Goal: Contribute content: Contribute content

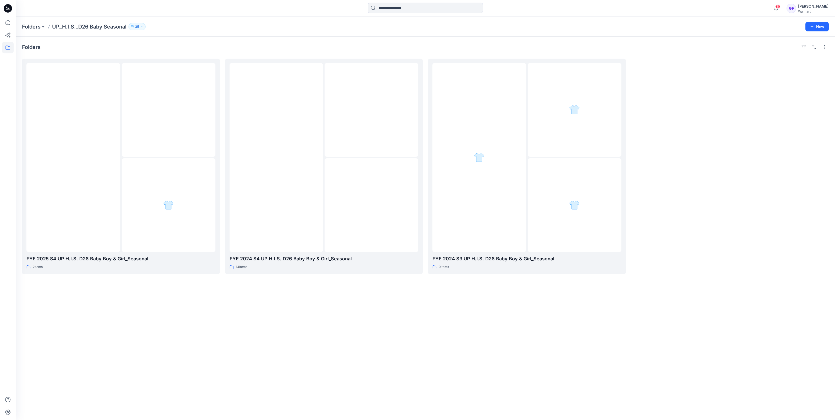
scroll to position [185, 0]
click at [781, 7] on icon "button" at bounding box center [776, 8] width 10 height 10
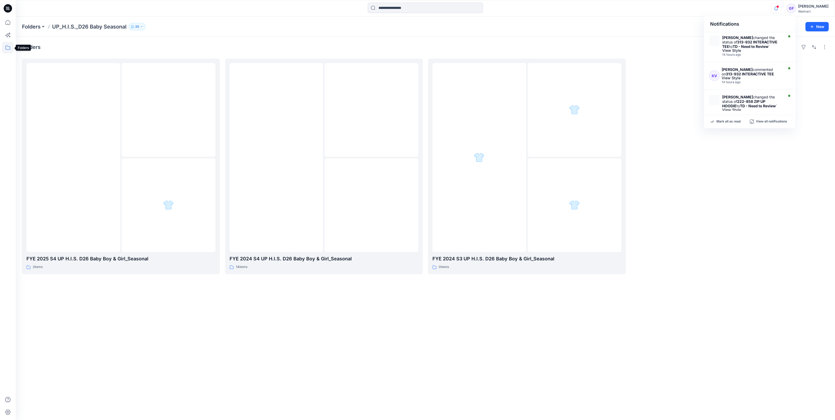
click at [10, 46] on icon at bounding box center [8, 48] width 12 height 12
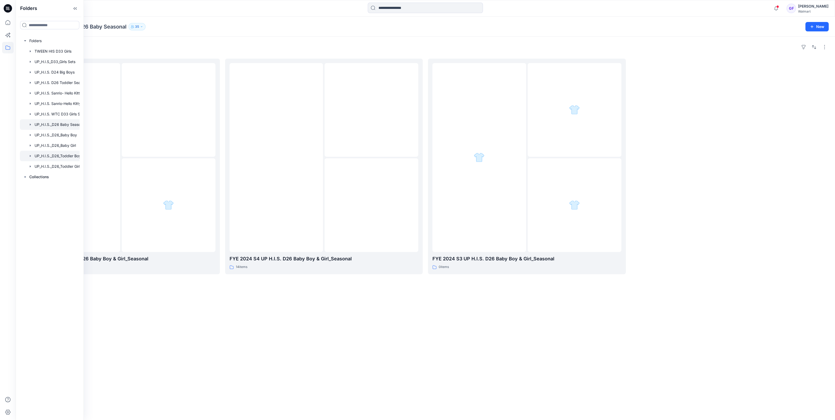
click at [60, 156] on div at bounding box center [56, 156] width 73 height 10
click at [118, 50] on div "Folders" at bounding box center [425, 47] width 807 height 8
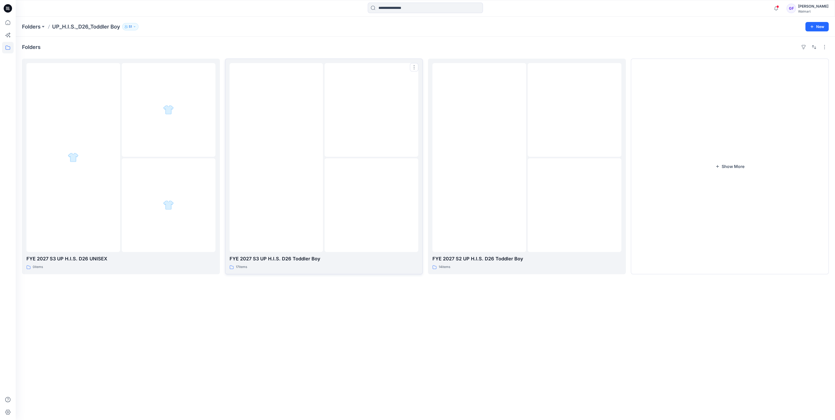
click at [273, 203] on div at bounding box center [277, 157] width 94 height 189
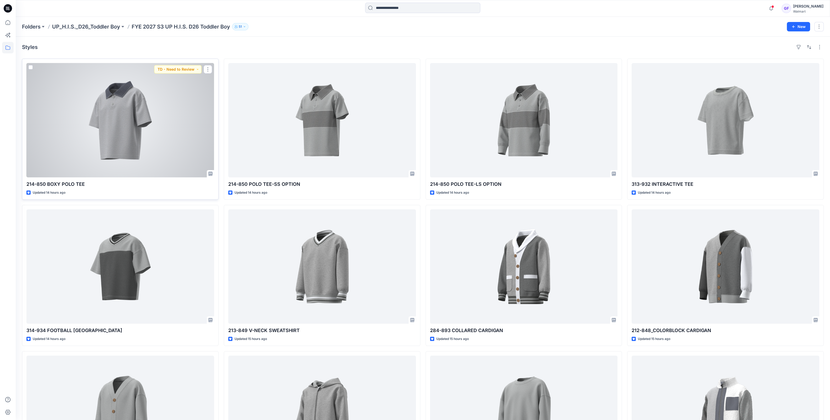
click at [161, 144] on div at bounding box center [120, 120] width 188 height 114
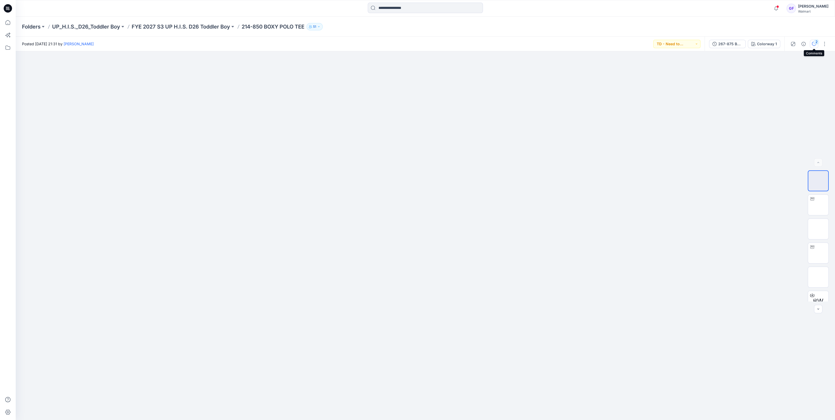
click at [815, 43] on div "2" at bounding box center [816, 41] width 5 height 5
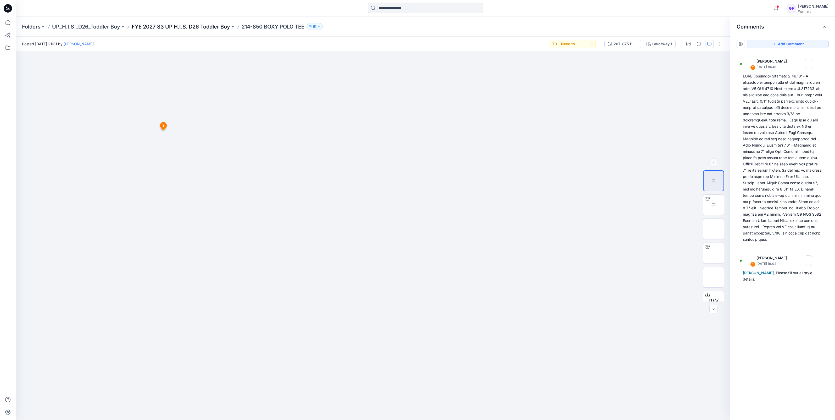
click at [195, 27] on p "FYE 2027 S3 UP H.I.S. D26 Toddler Boy" at bounding box center [181, 26] width 98 height 7
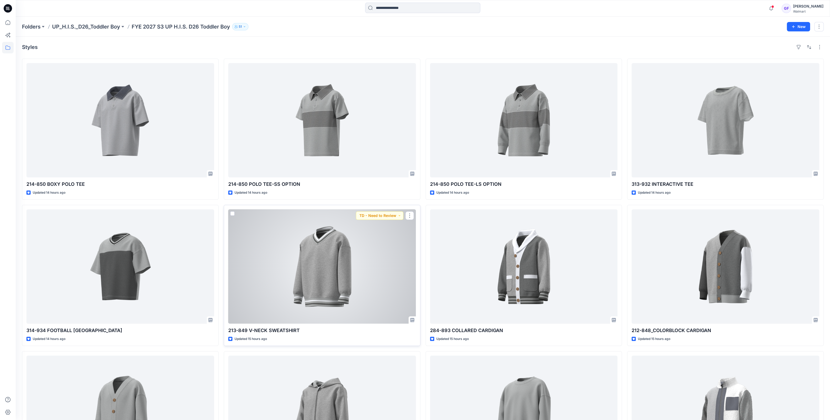
click at [320, 270] on div at bounding box center [322, 266] width 188 height 114
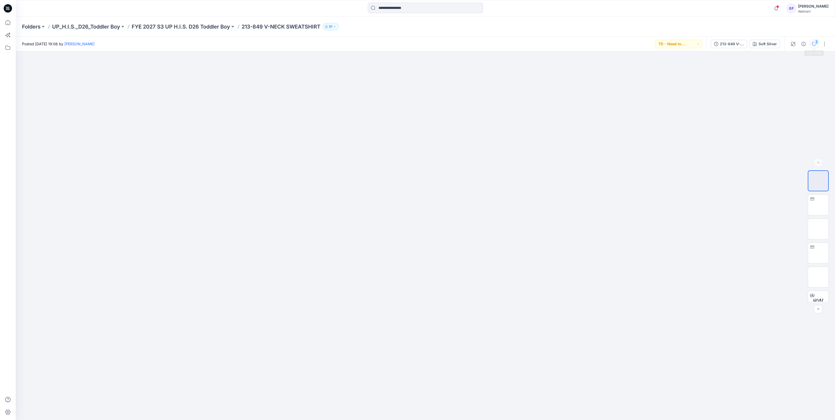
click at [814, 40] on div "2" at bounding box center [816, 41] width 5 height 5
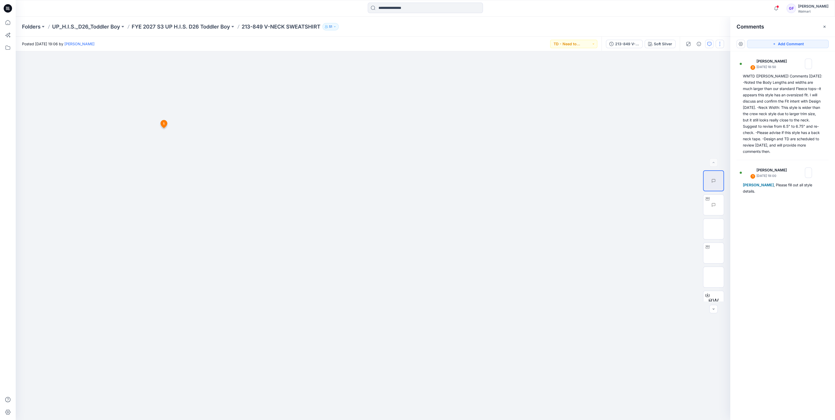
click at [720, 41] on button "button" at bounding box center [720, 44] width 8 height 8
click at [690, 80] on p "Edit" at bounding box center [686, 82] width 7 height 5
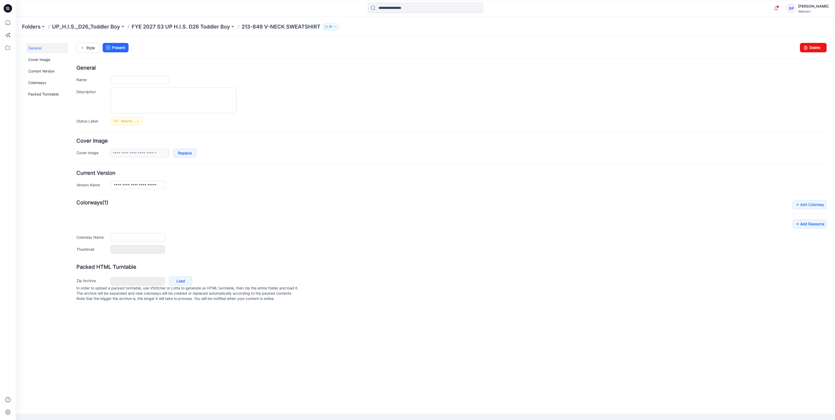
type input "**********"
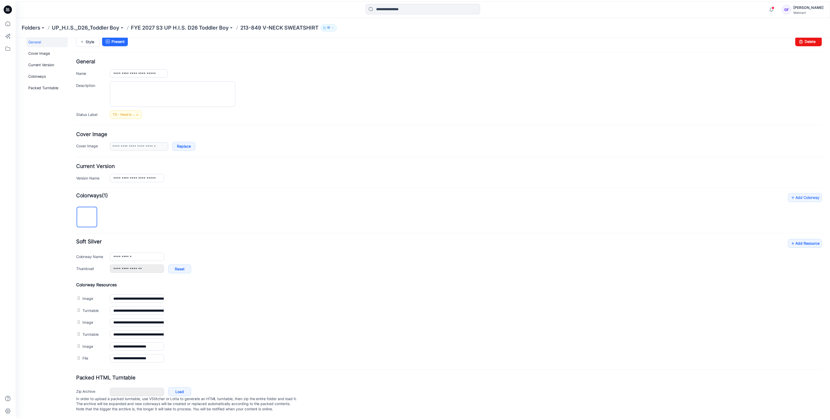
scroll to position [11, 0]
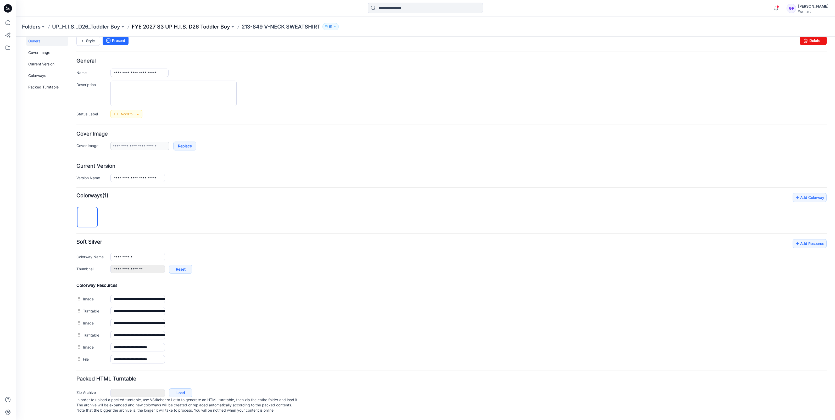
click at [179, 25] on p "FYE 2027 S3 UP H.I.S. D26 Toddler Boy" at bounding box center [181, 26] width 98 height 7
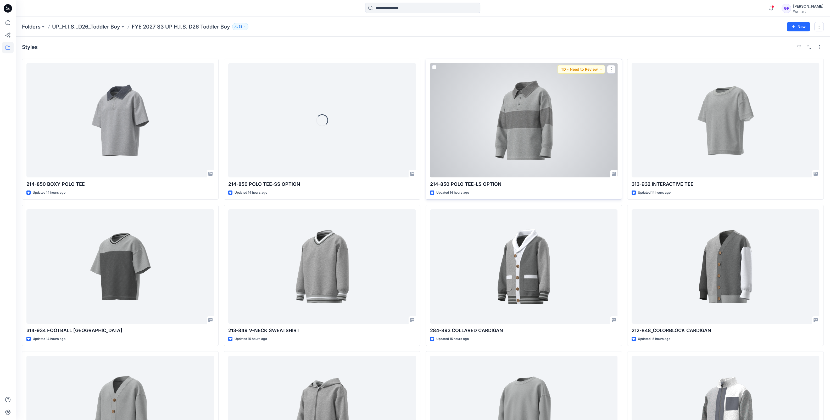
click at [526, 132] on div at bounding box center [524, 120] width 188 height 114
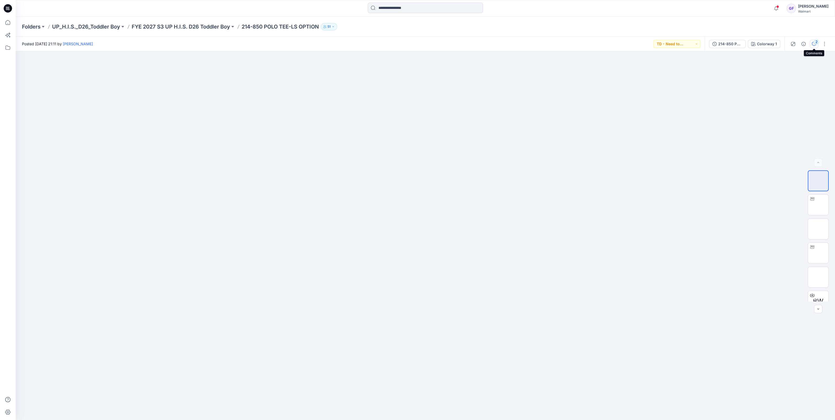
click at [812, 42] on icon "button" at bounding box center [814, 44] width 4 height 4
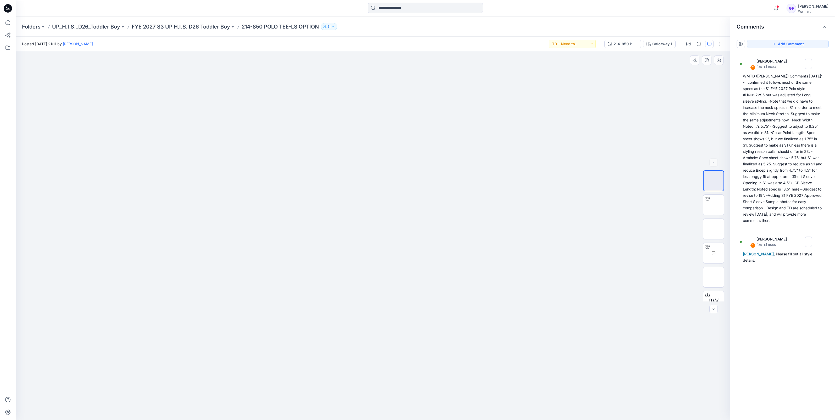
click at [218, 183] on div at bounding box center [373, 235] width 715 height 369
click at [179, 248] on div at bounding box center [373, 235] width 715 height 369
click at [163, 27] on p "FYE 2027 S3 UP H.I.S. D26 Toddler Boy" at bounding box center [181, 26] width 98 height 7
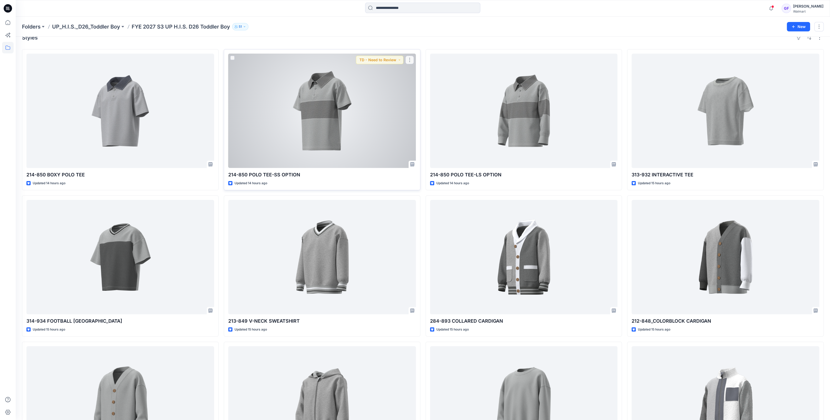
scroll to position [97, 0]
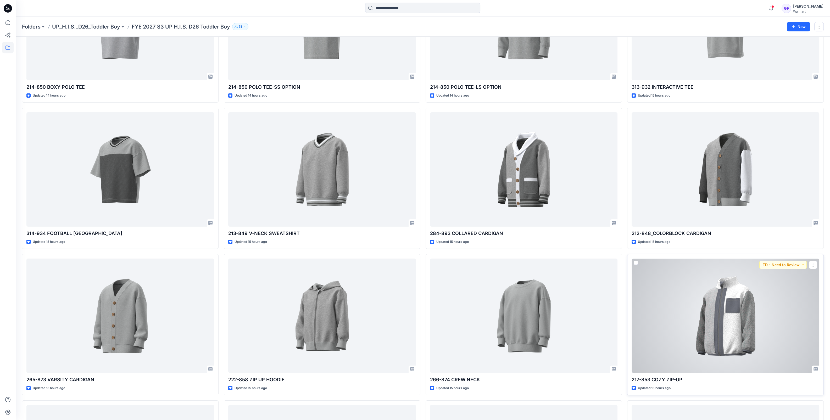
click at [741, 327] on div at bounding box center [726, 316] width 188 height 114
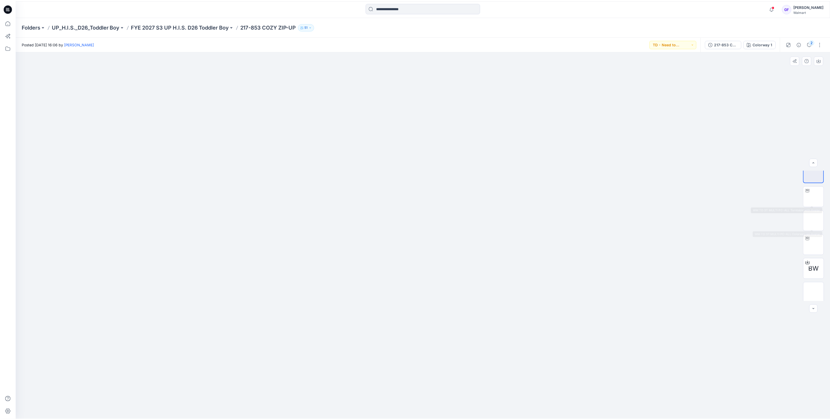
scroll to position [10, 0]
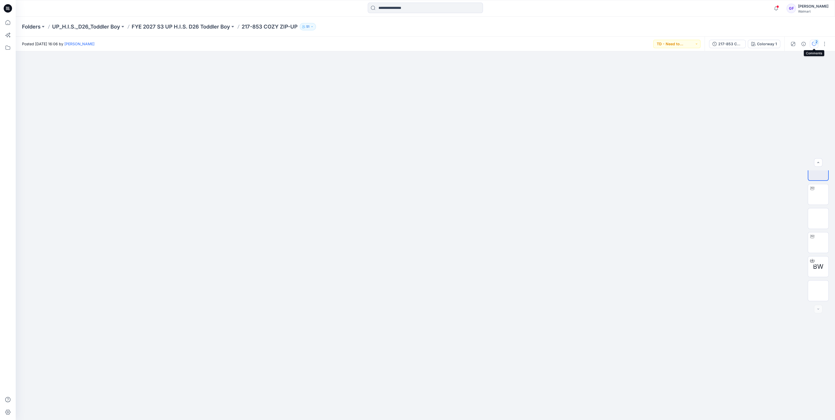
click at [817, 43] on div "2" at bounding box center [816, 41] width 5 height 5
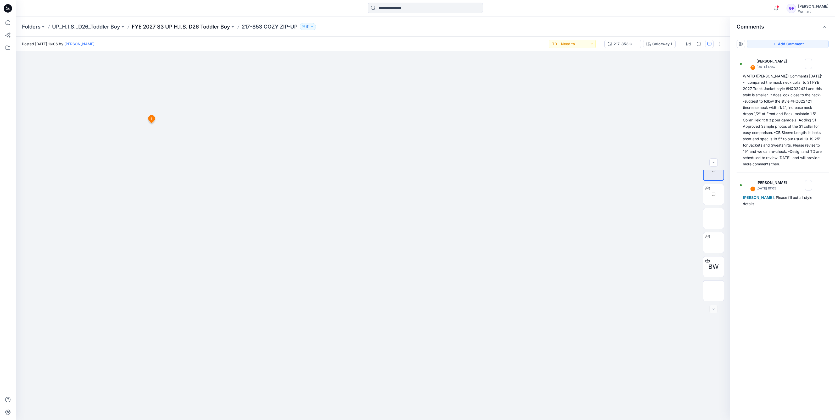
click at [184, 26] on p "FYE 2027 S3 UP H.I.S. D26 Toddler Boy" at bounding box center [181, 26] width 98 height 7
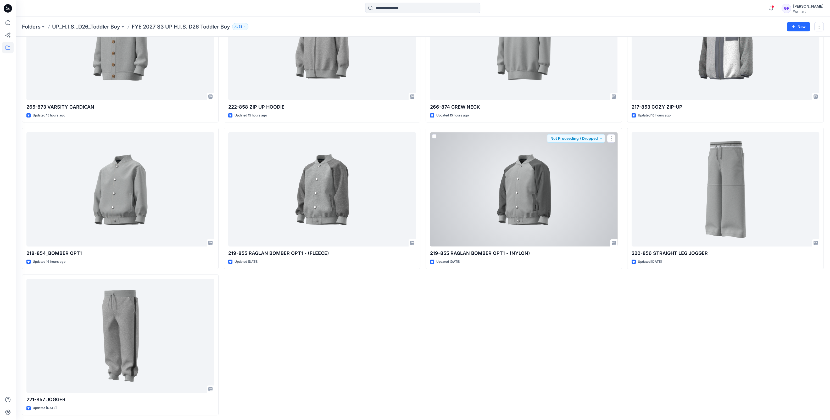
scroll to position [371, 0]
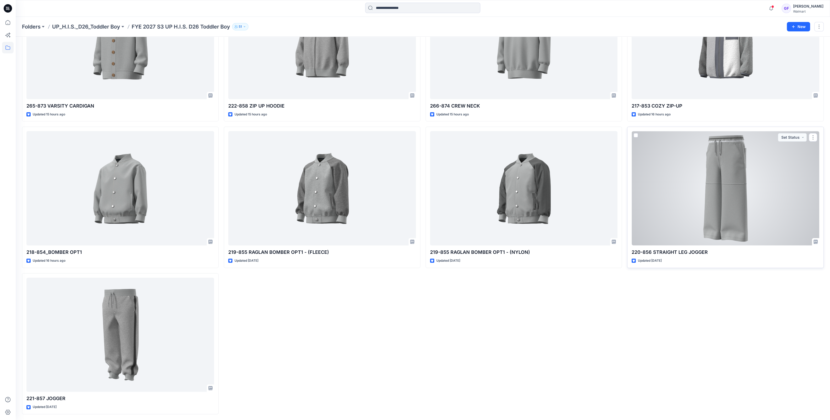
click at [723, 229] on div at bounding box center [726, 188] width 188 height 114
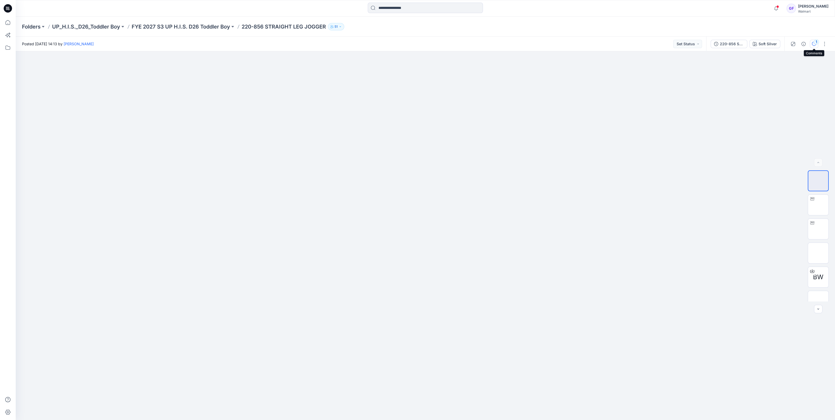
click at [810, 44] on button "1" at bounding box center [814, 44] width 8 height 8
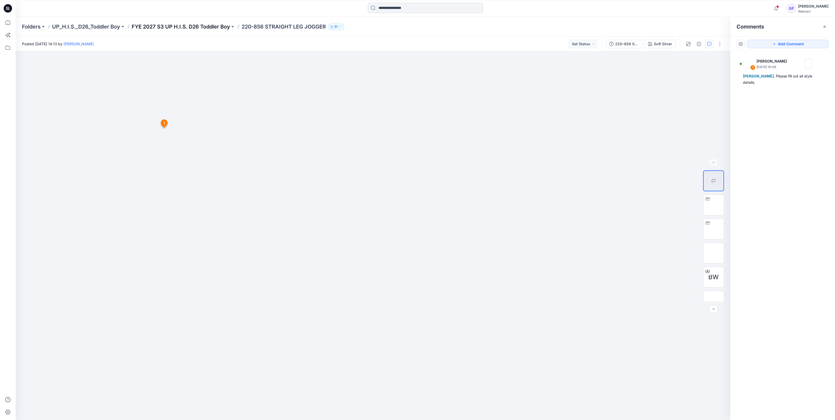
click at [212, 27] on p "FYE 2027 S3 UP H.I.S. D26 Toddler Boy" at bounding box center [181, 26] width 98 height 7
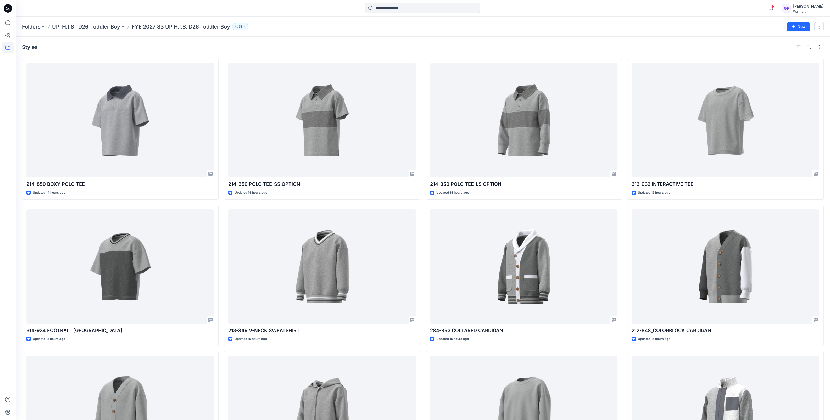
click at [436, 35] on div "Folders UP_H.I.S._D26_Toddler Boy FYE 2027 S3 UP H.I.S. D26 Toddler Boy 51 New" at bounding box center [423, 27] width 814 height 20
click at [222, 355] on div "214-850 BOXY POLO TEE Updated 14 hours ago 314-934 FOOTBALL JERSEY Updated 15 h…" at bounding box center [423, 422] width 802 height 727
click at [353, 50] on div "Styles" at bounding box center [423, 47] width 802 height 8
click at [776, 7] on icon "button" at bounding box center [771, 8] width 10 height 10
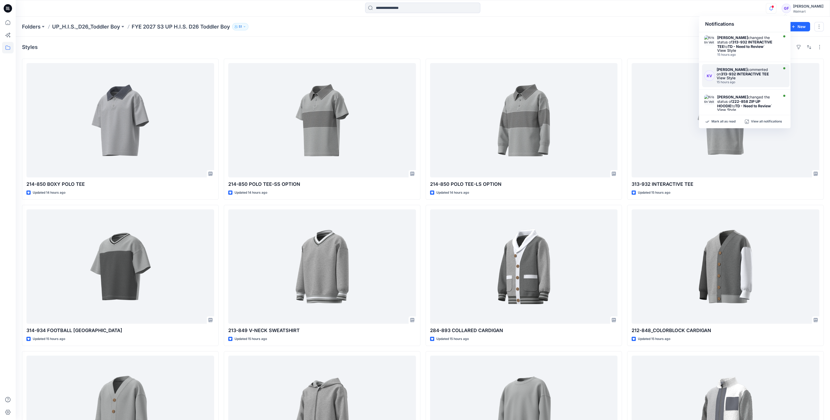
click at [754, 82] on div "15 hours ago" at bounding box center [747, 82] width 61 height 4
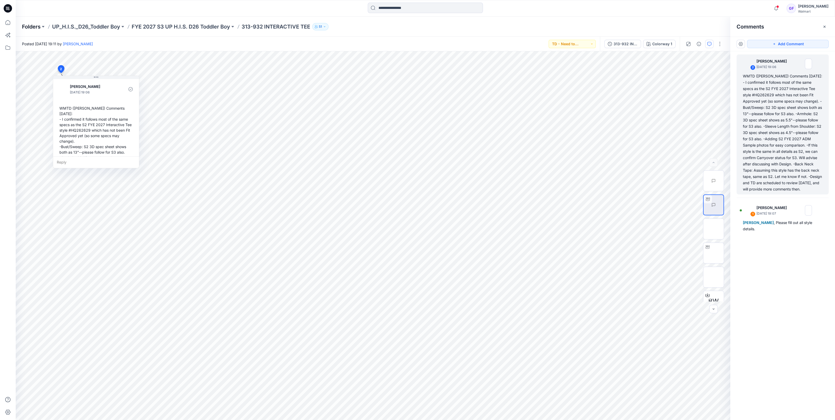
click at [23, 25] on p "Folders" at bounding box center [31, 26] width 19 height 7
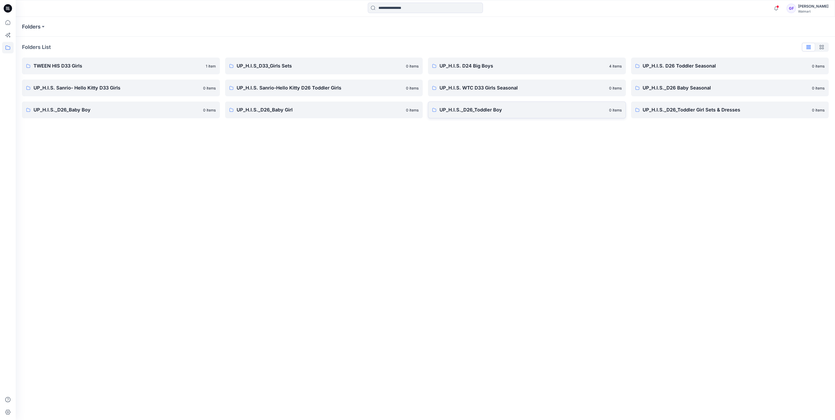
click at [491, 109] on p "UP_H.I.S._D26_Toddler Boy" at bounding box center [523, 109] width 166 height 7
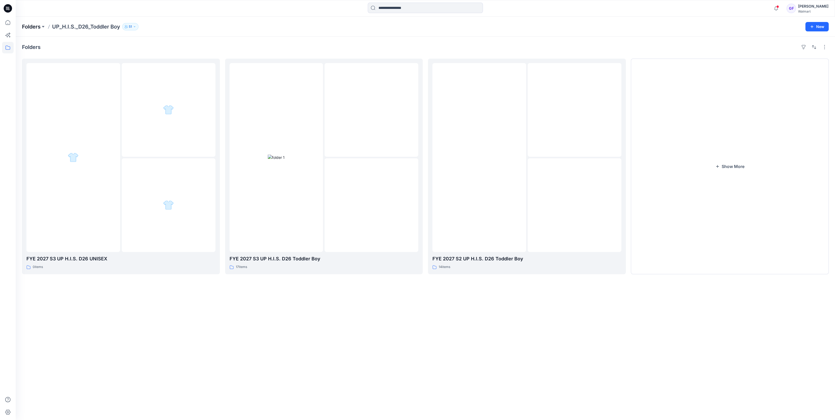
click at [30, 24] on p "Folders" at bounding box center [31, 26] width 19 height 7
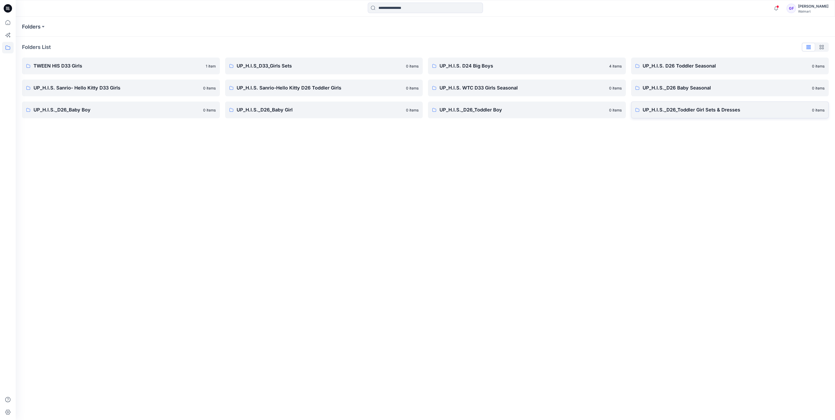
click at [684, 110] on p "UP_H.I.S._D26_Toddler Girl Sets & Dresses" at bounding box center [726, 109] width 166 height 7
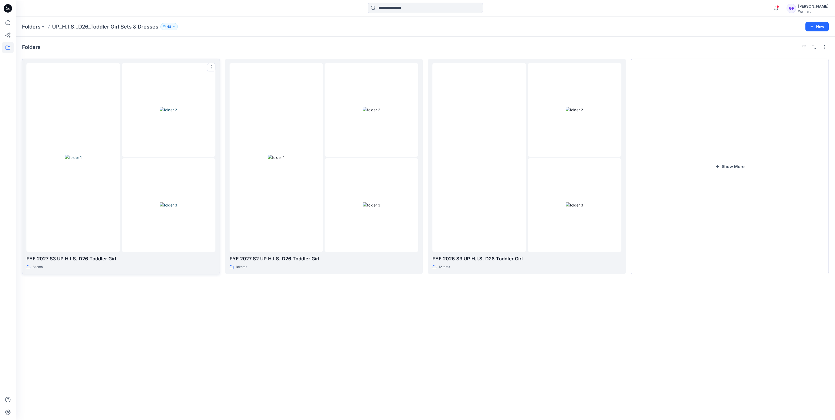
click at [165, 202] on img at bounding box center [169, 204] width 18 height 5
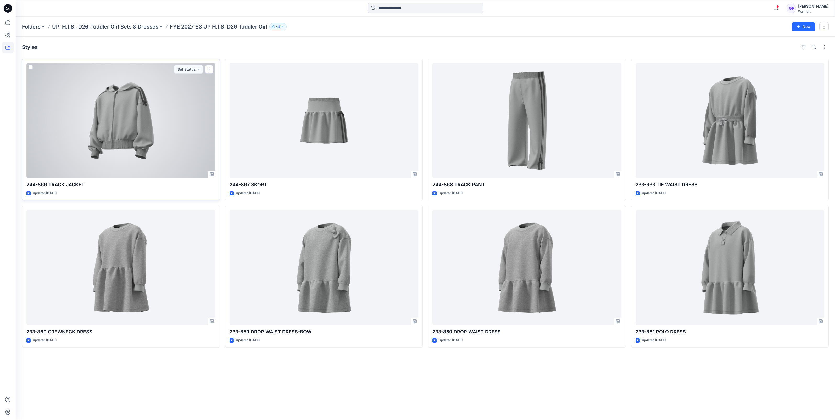
click at [149, 141] on div at bounding box center [120, 120] width 189 height 115
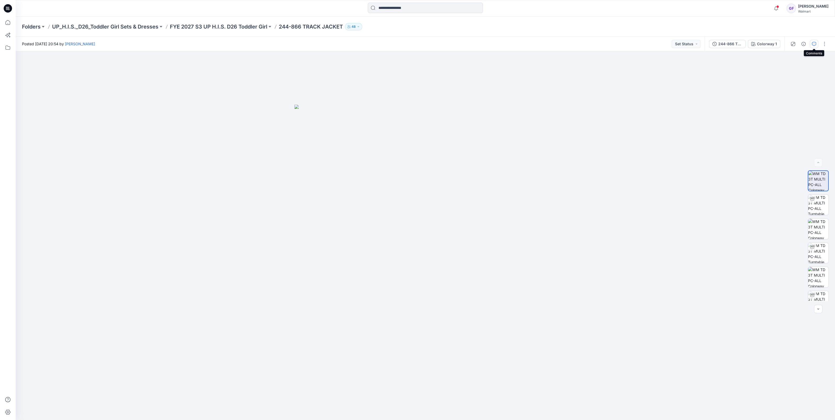
click at [816, 45] on button "button" at bounding box center [814, 44] width 8 height 8
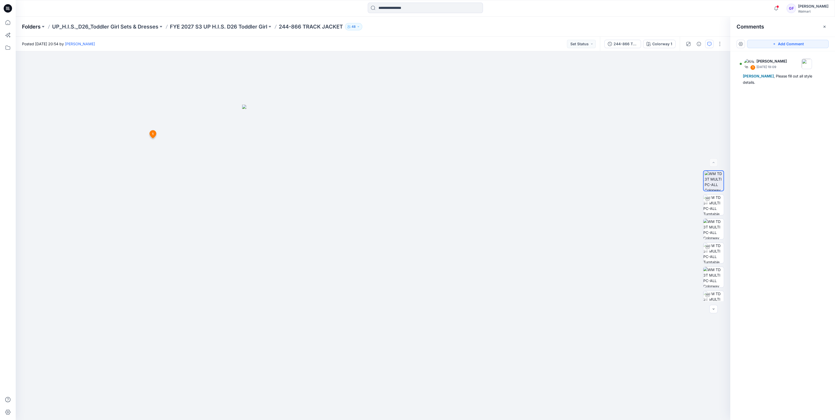
click at [26, 29] on p "Folders" at bounding box center [31, 26] width 19 height 7
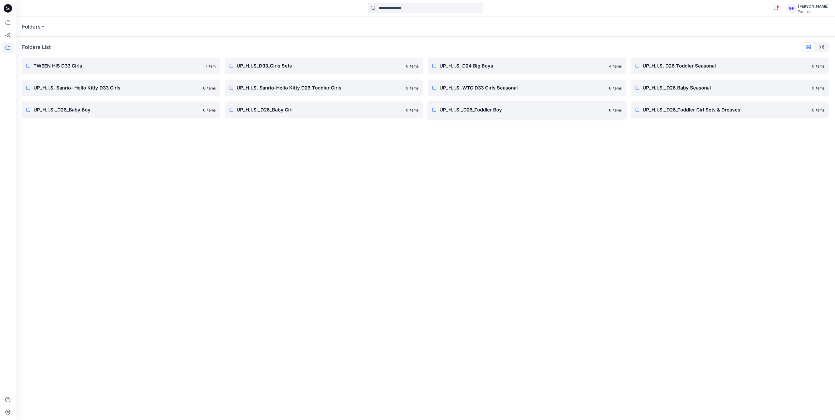
click at [489, 115] on link "UP_H.I.S._D26_Toddler Boy [DEMOGRAPHIC_DATA] items" at bounding box center [527, 110] width 198 height 17
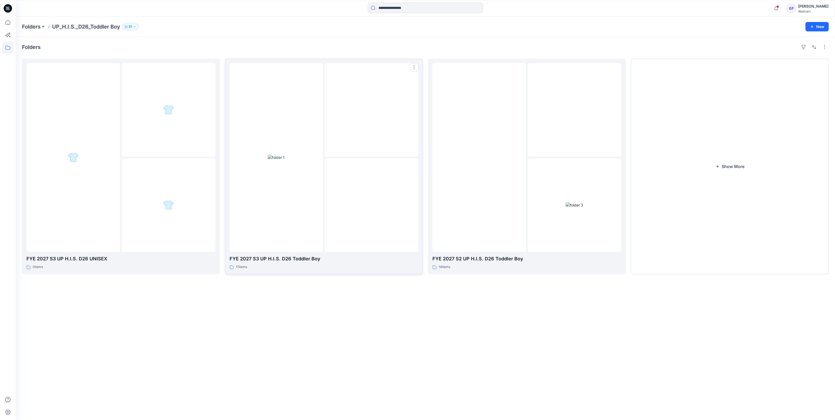
click at [285, 159] on img at bounding box center [276, 157] width 17 height 5
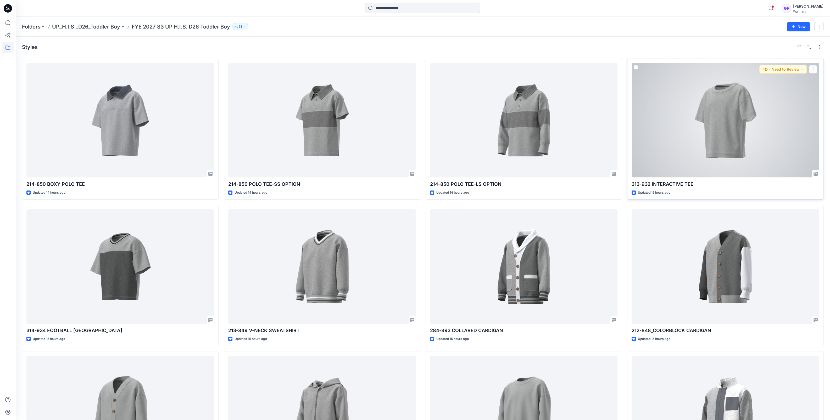
click at [774, 150] on div at bounding box center [726, 120] width 188 height 114
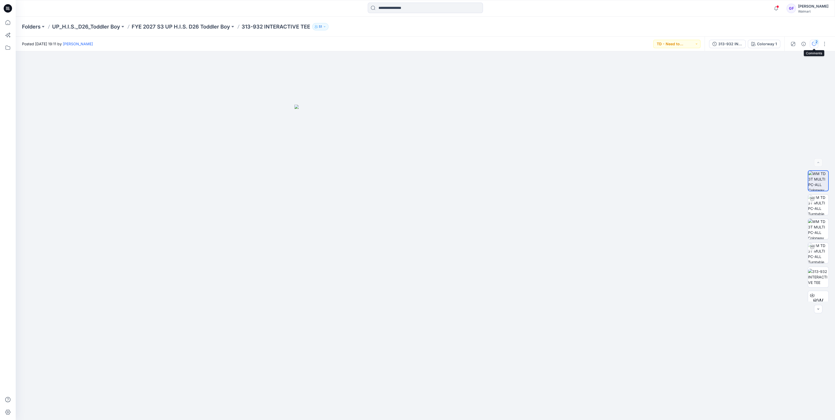
click at [814, 45] on icon "button" at bounding box center [814, 44] width 4 height 4
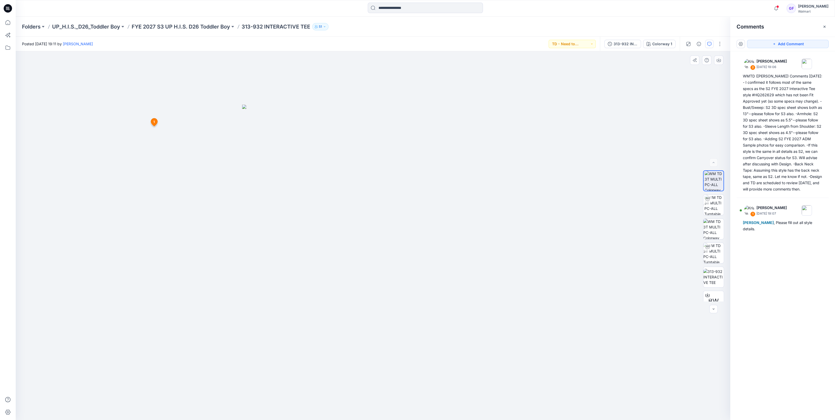
click at [632, 164] on div at bounding box center [373, 235] width 715 height 369
click at [120, 230] on div at bounding box center [373, 235] width 715 height 369
click at [107, 195] on div at bounding box center [373, 235] width 715 height 369
click at [27, 80] on div at bounding box center [373, 235] width 715 height 369
click at [164, 27] on p "FYE 2027 S3 UP H.I.S. D26 Toddler Boy" at bounding box center [181, 26] width 98 height 7
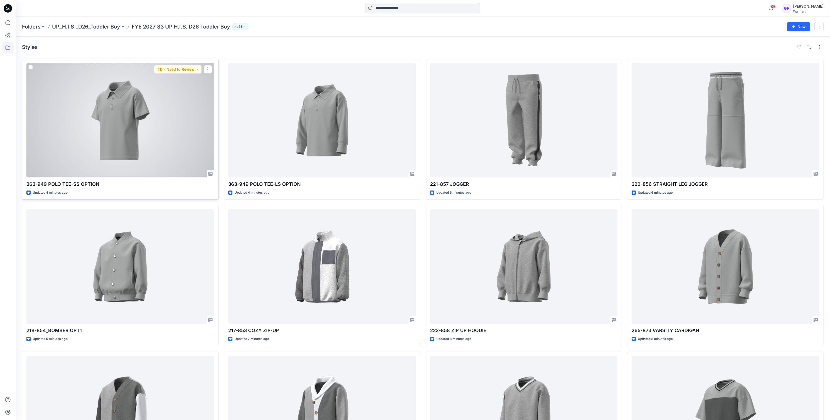
click at [121, 130] on div at bounding box center [120, 120] width 188 height 114
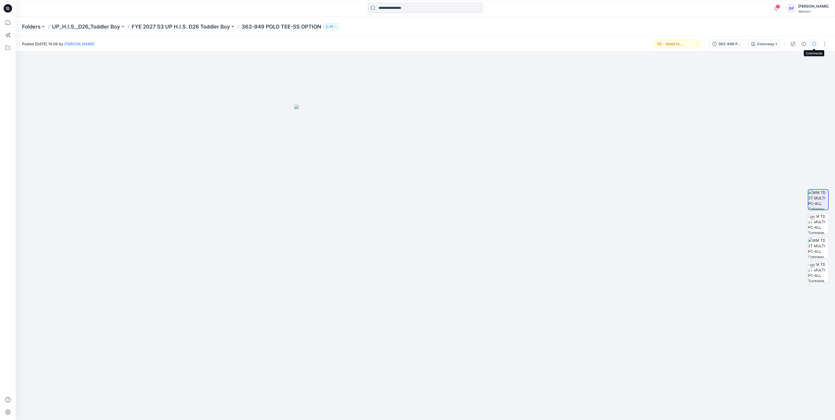
click at [815, 46] on icon "button" at bounding box center [814, 44] width 4 height 4
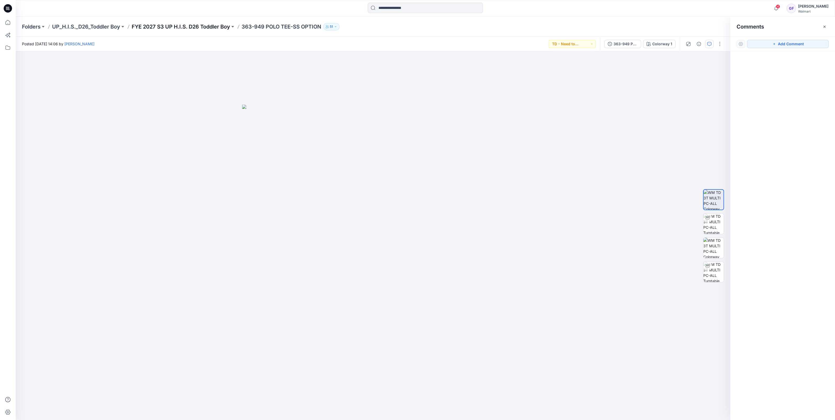
click at [191, 27] on p "FYE 2027 S3 UP H.I.S. D26 Toddler Boy" at bounding box center [181, 26] width 98 height 7
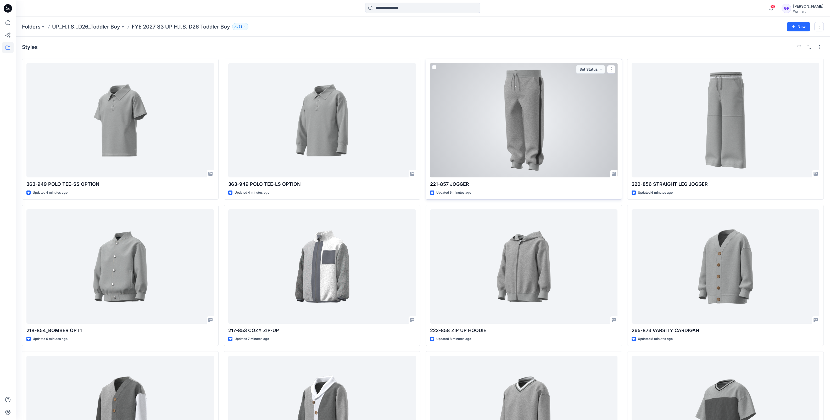
click at [542, 151] on div at bounding box center [524, 120] width 188 height 114
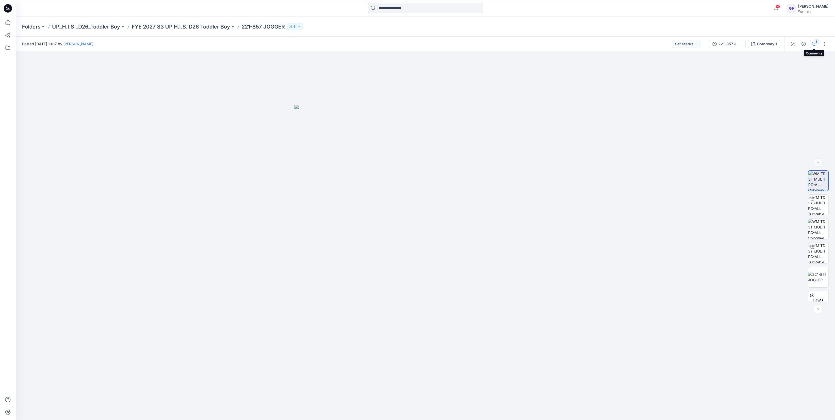
click at [815, 42] on div "1" at bounding box center [816, 41] width 5 height 5
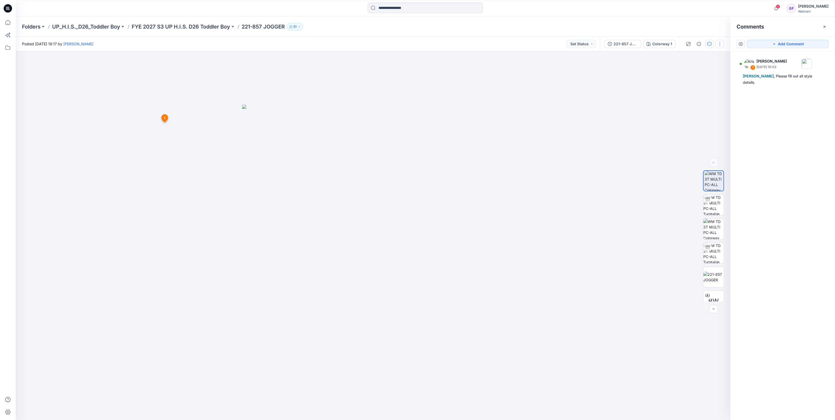
click at [719, 45] on button "button" at bounding box center [720, 44] width 8 height 8
click at [686, 84] on p "Edit" at bounding box center [686, 82] width 7 height 5
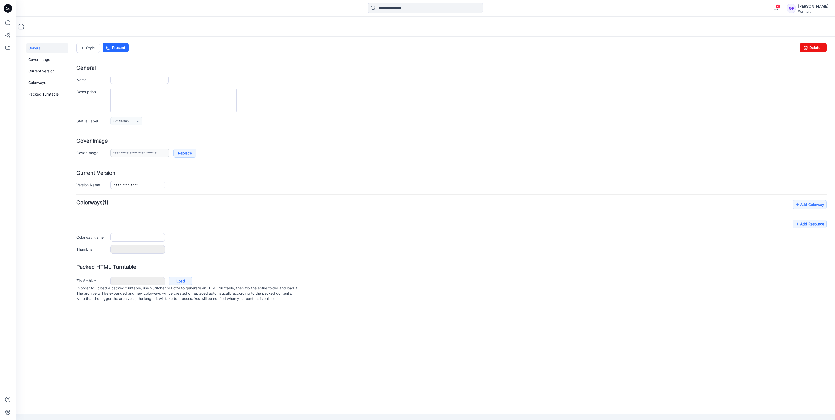
type input "**********"
type textarea "**********"
type input "**********"
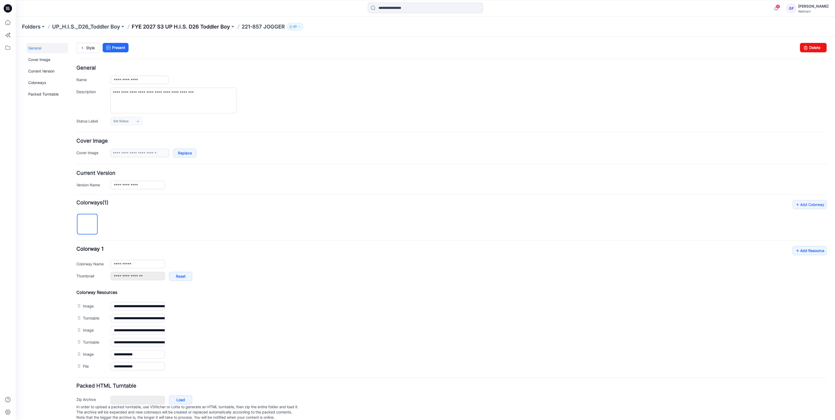
click at [173, 27] on p "FYE 2027 S3 UP H.I.S. D26 Toddler Boy" at bounding box center [181, 26] width 98 height 7
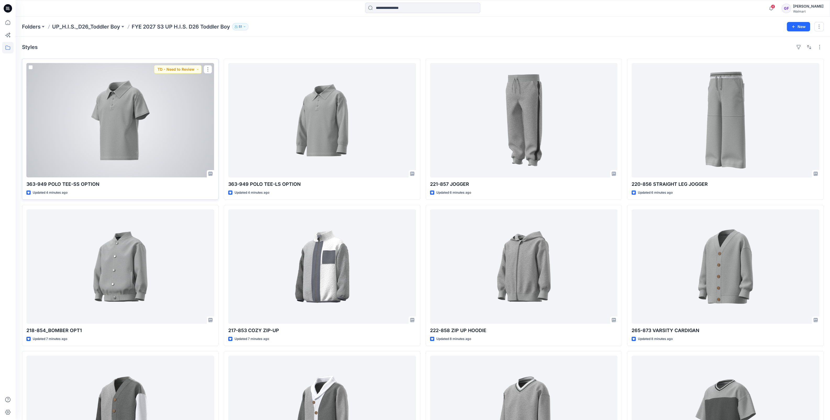
click at [135, 136] on div at bounding box center [120, 120] width 188 height 114
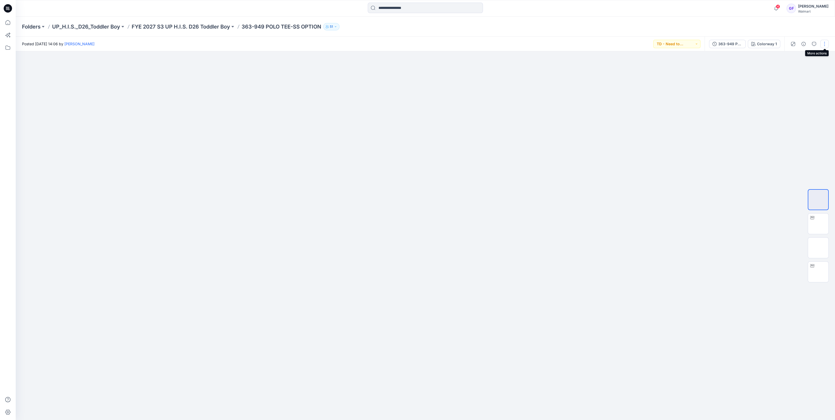
click at [823, 44] on button "button" at bounding box center [824, 44] width 8 height 8
click at [795, 82] on button "Edit" at bounding box center [803, 83] width 48 height 10
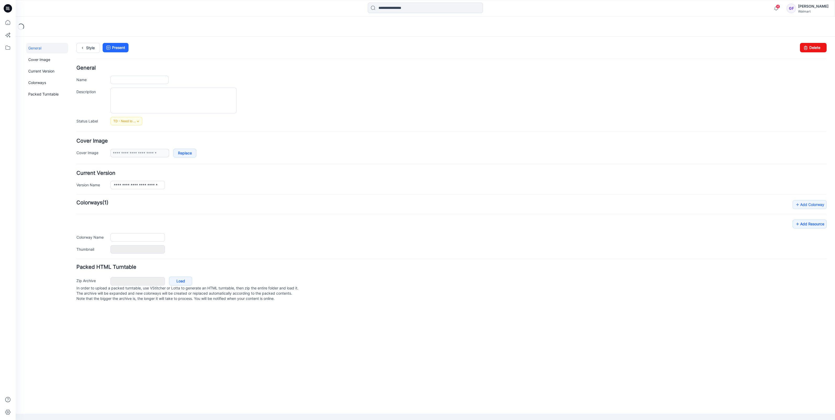
type input "**********"
type textarea "**********"
type input "**********"
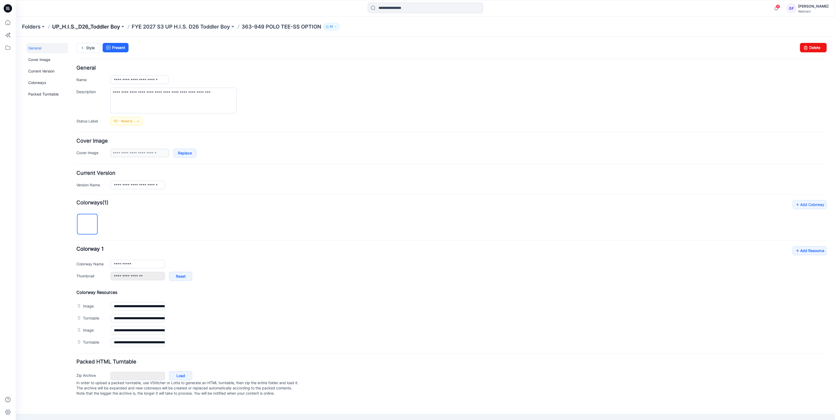
click at [86, 24] on p "UP_H.I.S._D26_Toddler Boy" at bounding box center [86, 26] width 68 height 7
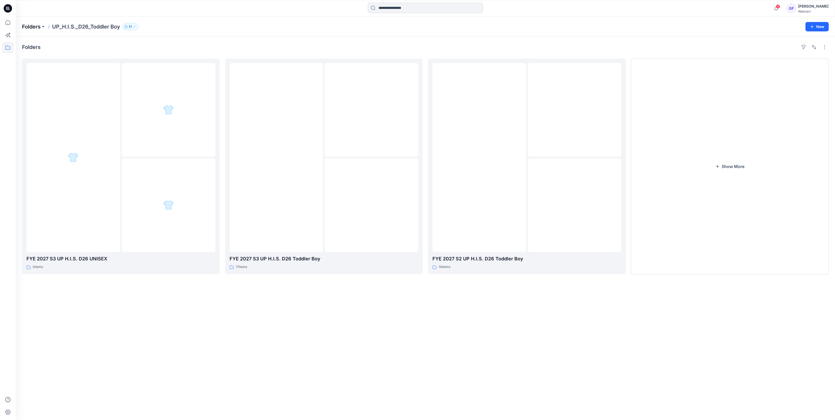
click at [36, 29] on p "Folders" at bounding box center [31, 26] width 19 height 7
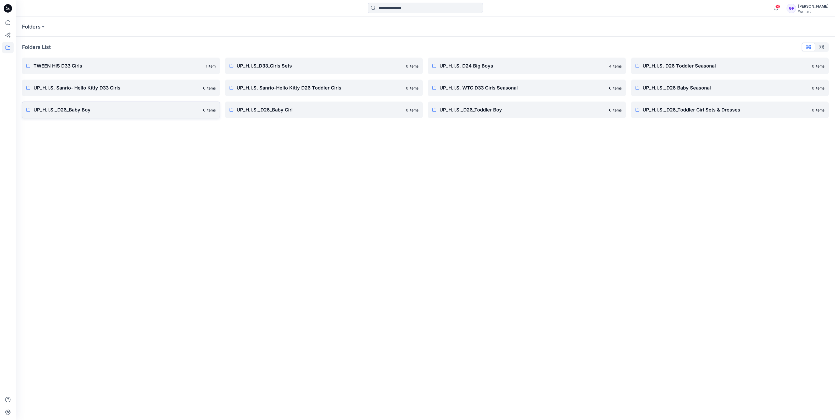
click at [69, 109] on p "UP_H.I.S._D26_Baby Boy" at bounding box center [117, 109] width 166 height 7
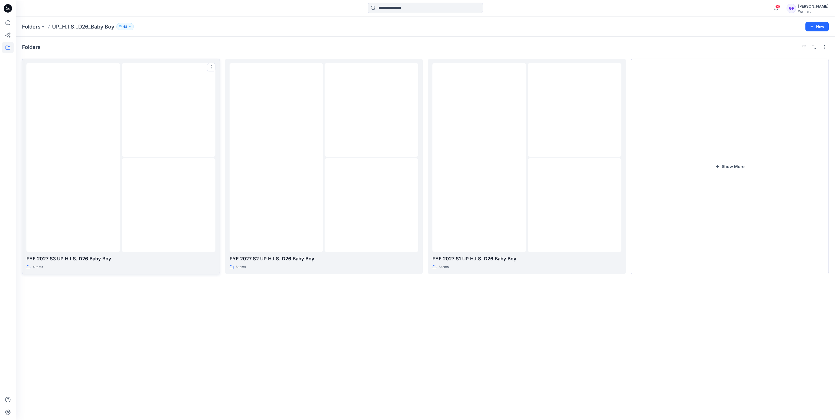
click at [169, 205] on img at bounding box center [169, 205] width 0 height 0
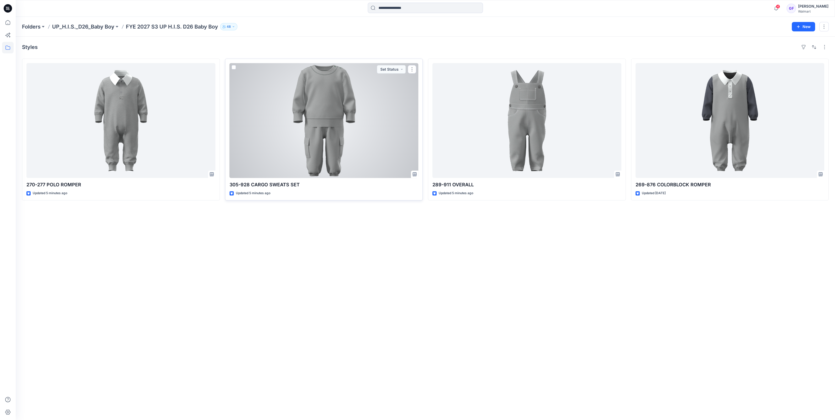
click at [304, 104] on div at bounding box center [324, 120] width 189 height 115
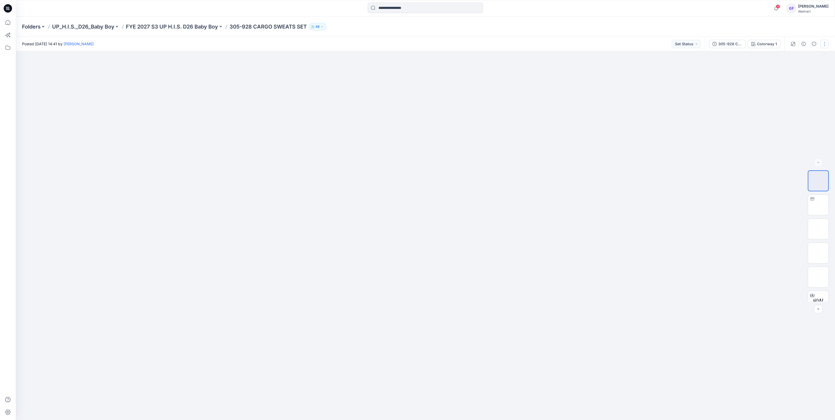
click at [824, 46] on button "button" at bounding box center [824, 44] width 8 height 8
click at [792, 80] on p "Edit" at bounding box center [791, 82] width 7 height 5
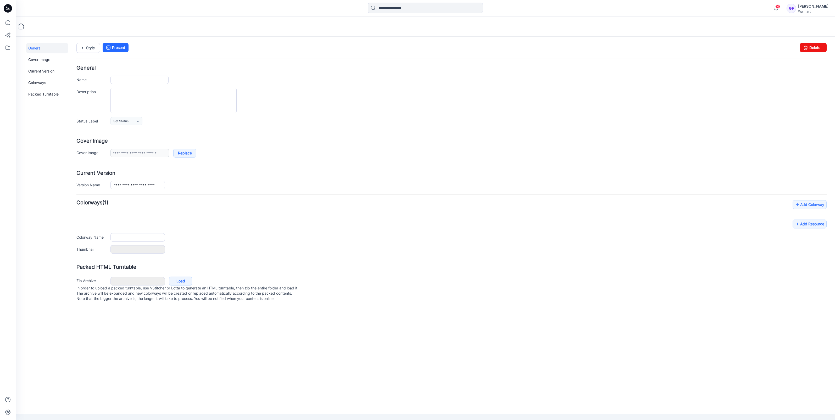
type input "**********"
type textarea "**********"
type input "**********"
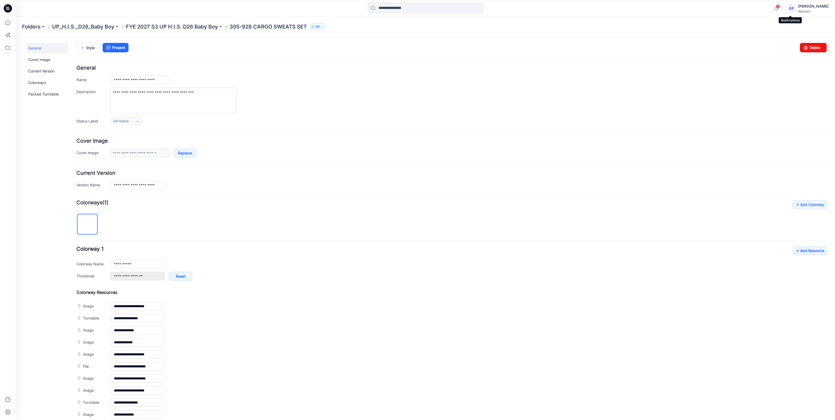
click at [781, 9] on icon "button" at bounding box center [776, 8] width 10 height 10
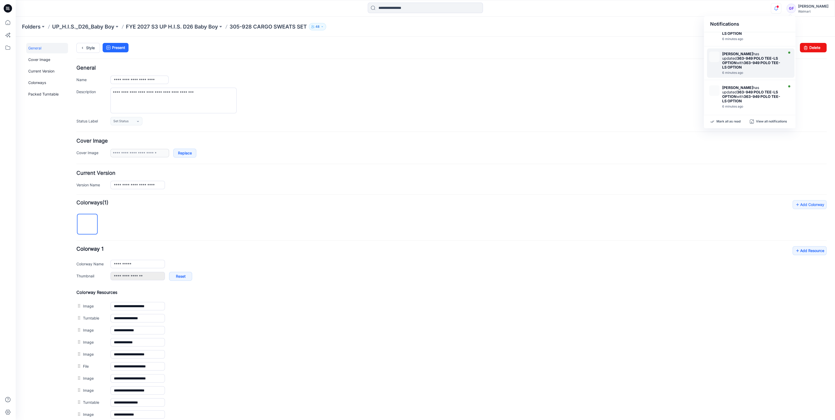
scroll to position [65, 0]
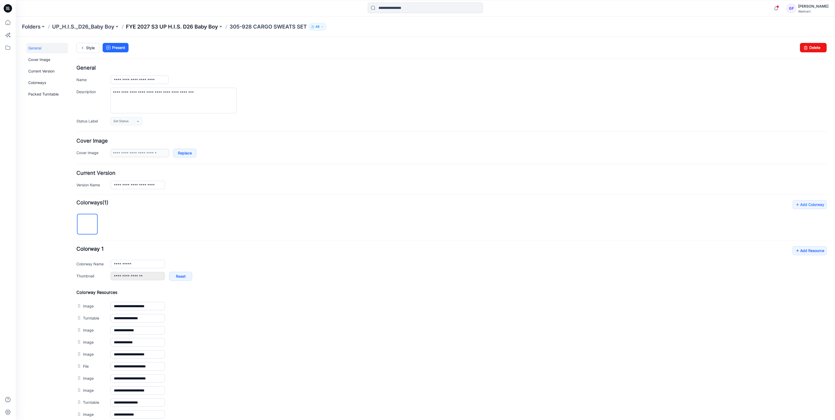
click at [167, 28] on p "FYE 2027 S3 UP H.I.S. D26 Baby Boy" at bounding box center [172, 26] width 92 height 7
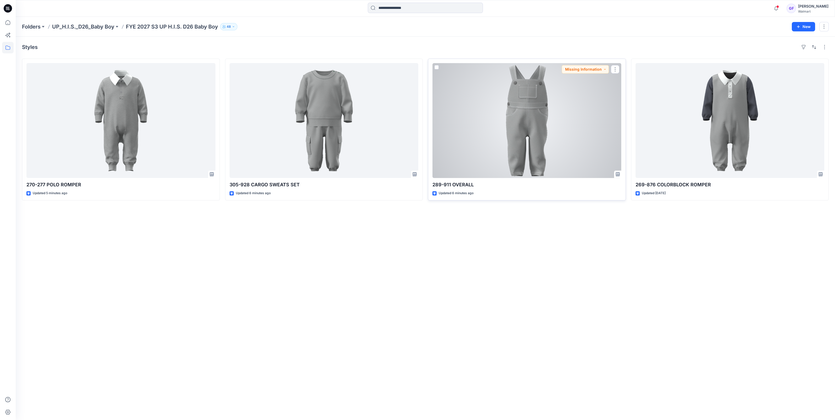
click at [550, 102] on div at bounding box center [526, 120] width 189 height 115
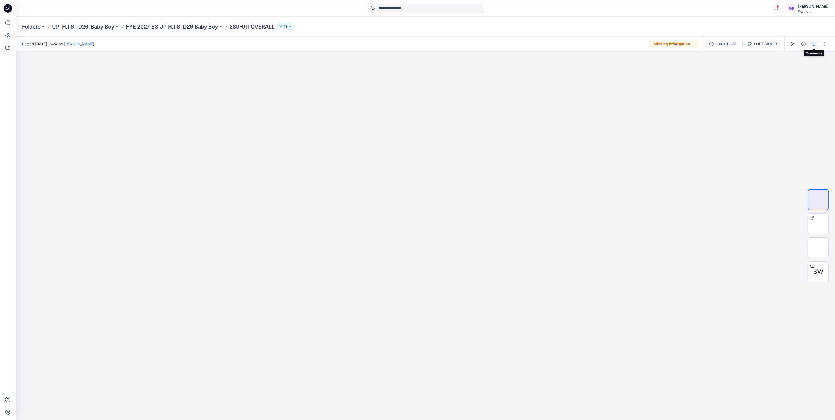
click at [813, 45] on icon "button" at bounding box center [814, 44] width 4 height 4
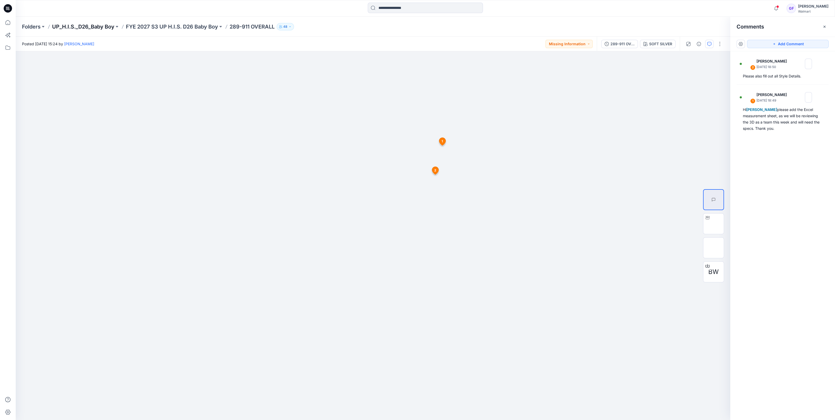
click at [77, 26] on p "UP_H.I.S._D26_Baby Boy" at bounding box center [83, 26] width 62 height 7
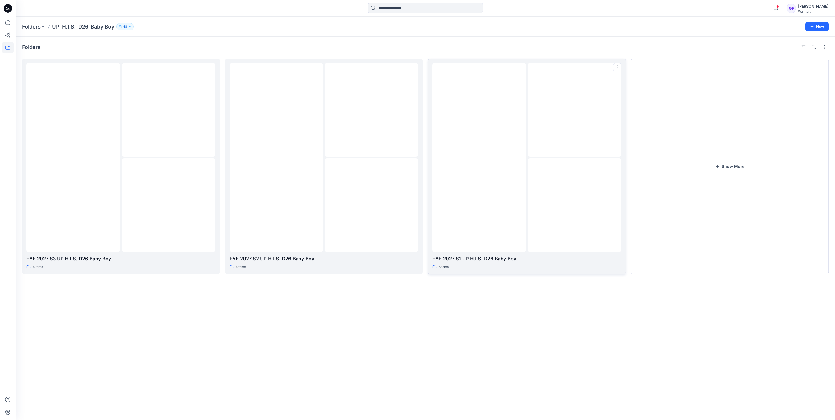
click at [495, 246] on div at bounding box center [479, 157] width 94 height 189
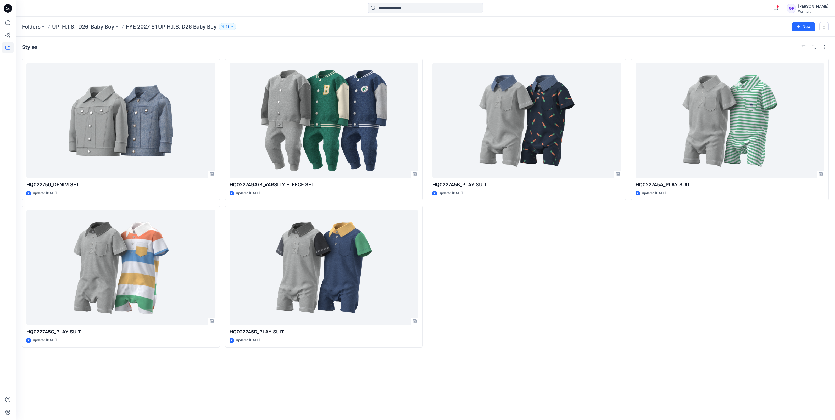
click at [526, 271] on div "HQ022745B_PLAY SUIT Updated [DATE]" at bounding box center [527, 203] width 198 height 289
click at [32, 26] on p "Folders" at bounding box center [31, 26] width 19 height 7
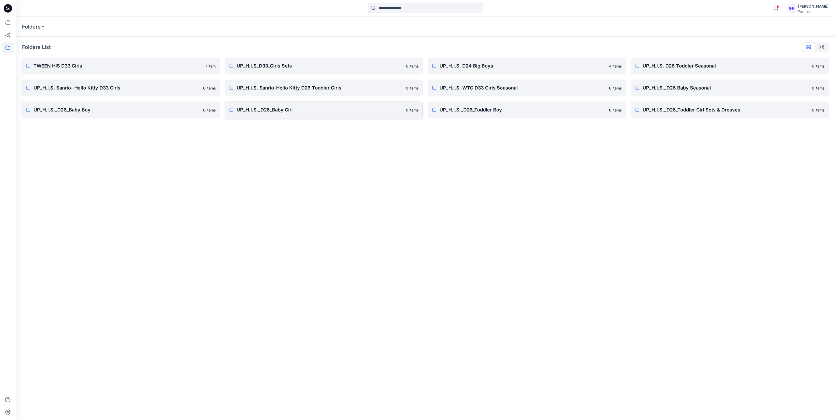
click at [262, 110] on p "UP_H.I.S._D26_Baby Girl" at bounding box center [320, 109] width 166 height 7
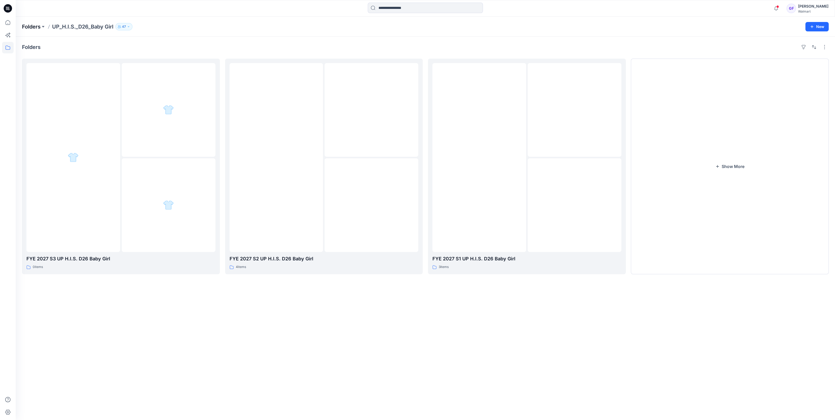
click at [34, 25] on p "Folders" at bounding box center [31, 26] width 19 height 7
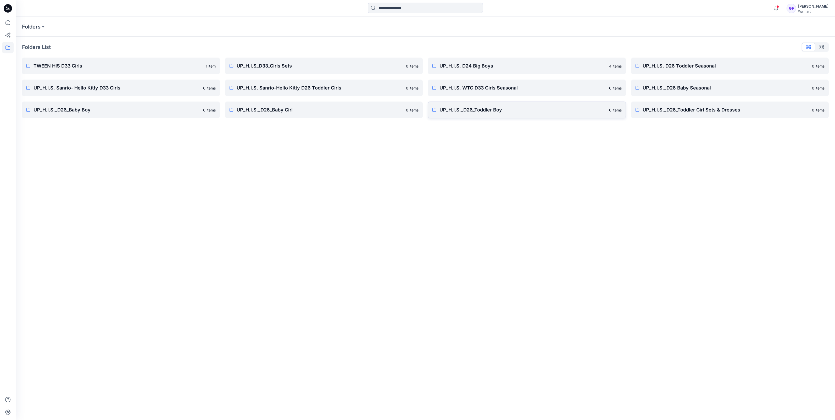
click at [471, 109] on p "UP_H.I.S._D26_Toddler Boy" at bounding box center [523, 109] width 166 height 7
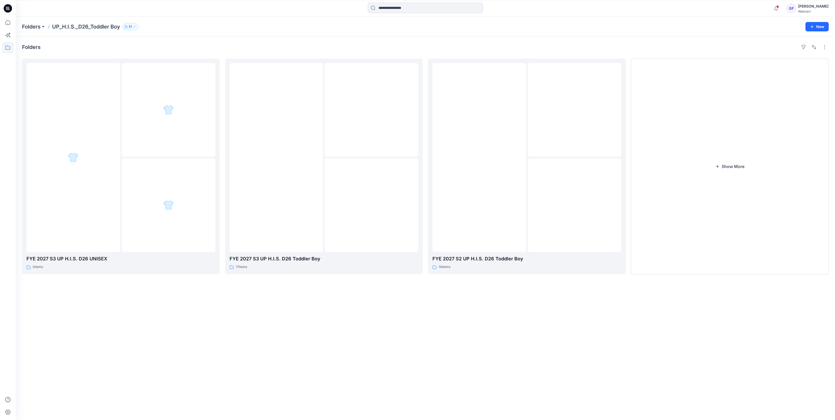
click at [288, 368] on div "Folders FYE 2027 S3 UP H.I.S. D26 UNISEX 0 items FYE 2027 S3 UP H.I.S. D26 Todd…" at bounding box center [425, 229] width 819 height 384
click at [728, 163] on button "Show More" at bounding box center [730, 167] width 198 height 216
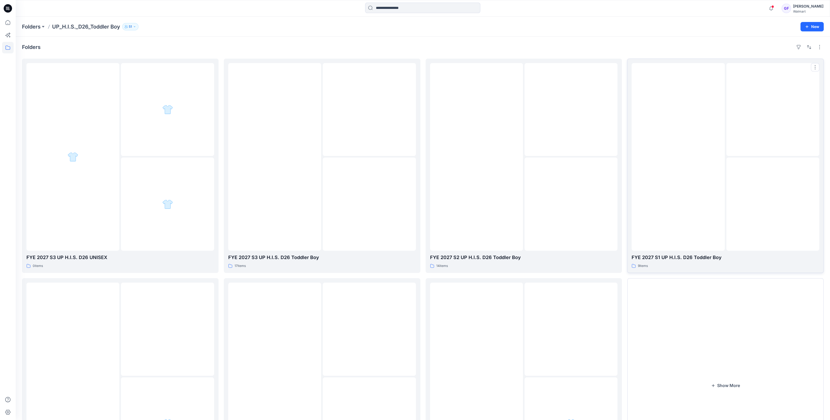
click at [677, 215] on div at bounding box center [678, 157] width 93 height 188
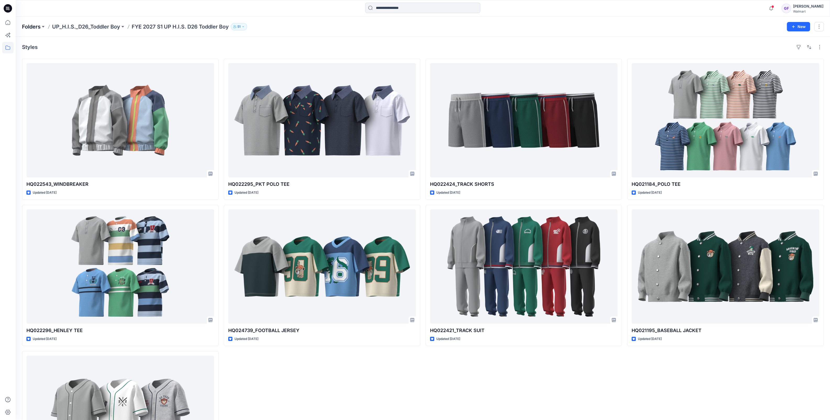
click at [27, 26] on p "Folders" at bounding box center [31, 26] width 19 height 7
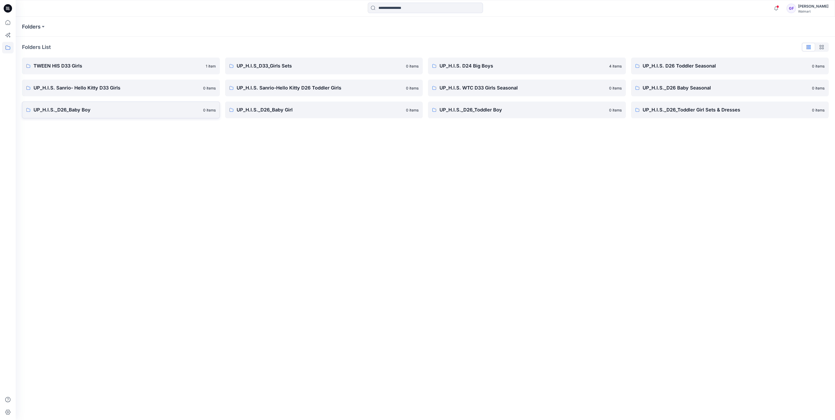
click at [64, 108] on p "UP_H.I.S._D26_Baby Boy" at bounding box center [117, 109] width 166 height 7
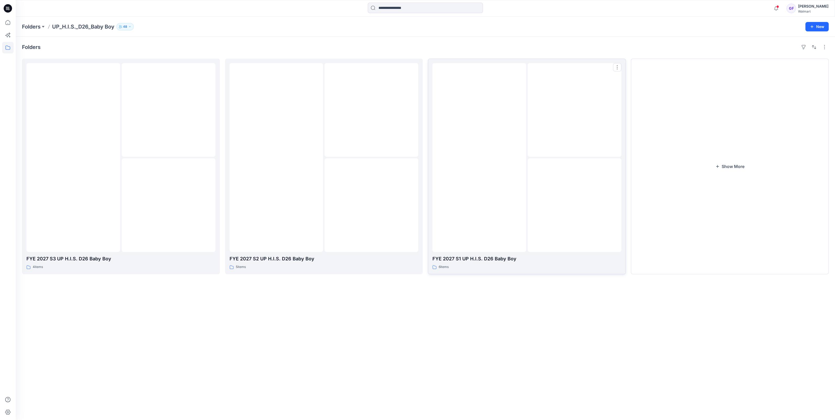
click at [479, 158] on img at bounding box center [479, 158] width 0 height 0
